Goal: Transaction & Acquisition: Purchase product/service

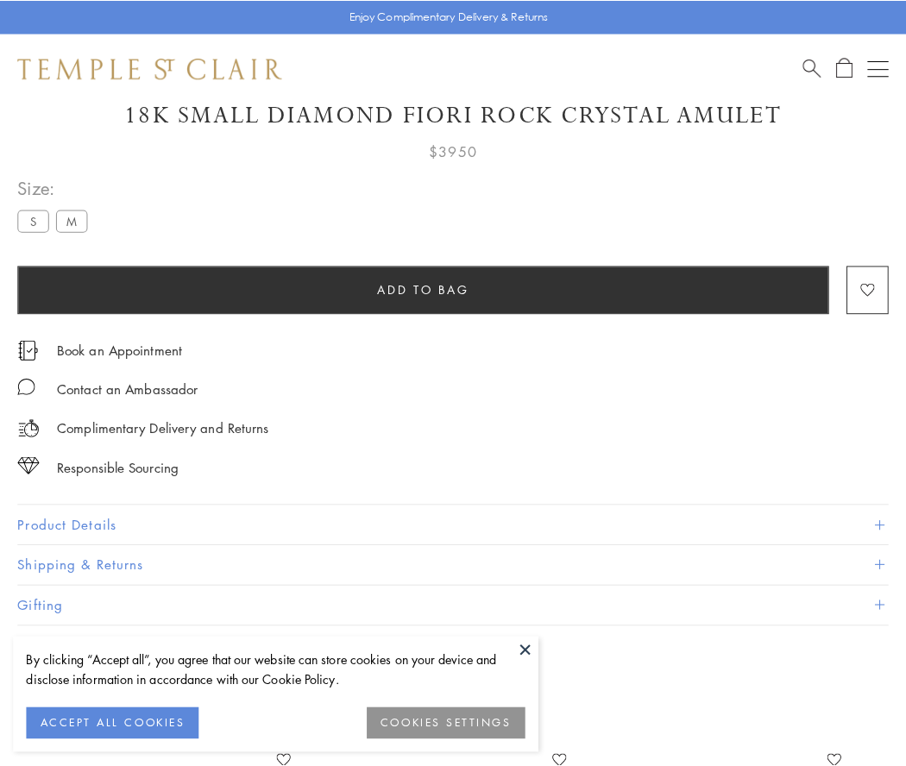
scroll to position [102, 0]
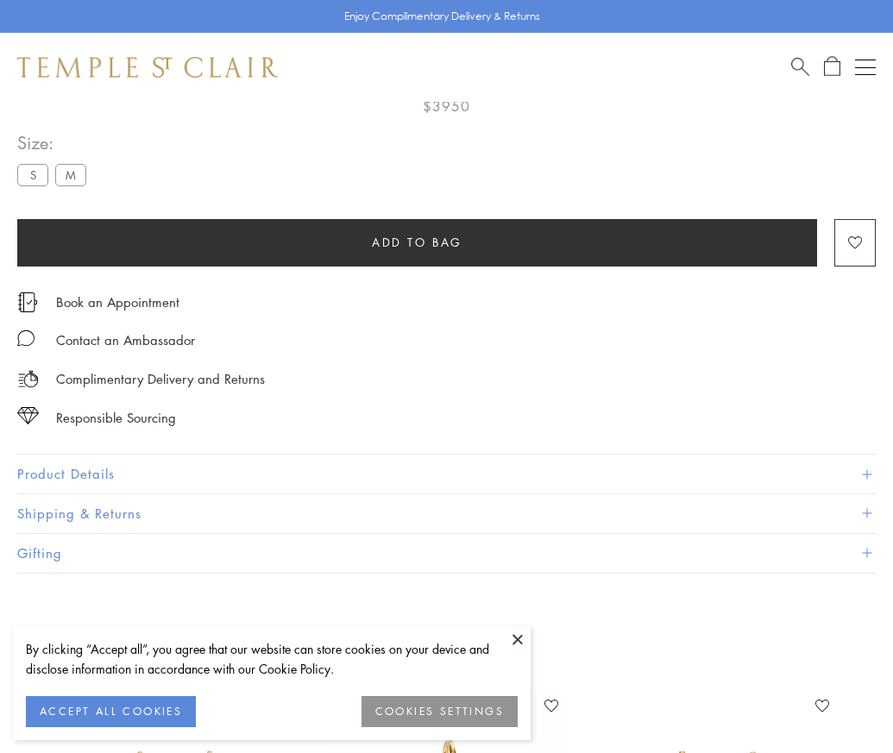
click at [417, 242] on span "Add to bag" at bounding box center [417, 242] width 91 height 19
